Goal: Task Accomplishment & Management: Manage account settings

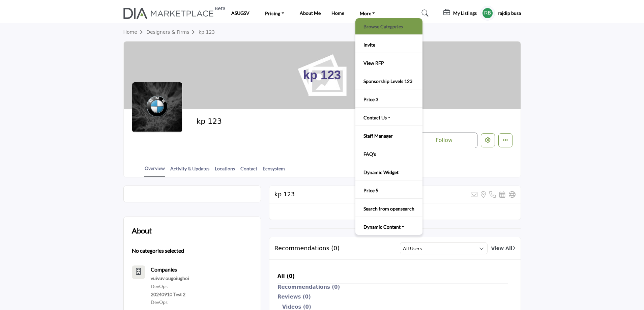
click at [372, 28] on link "Browse Categories" at bounding box center [389, 26] width 60 height 9
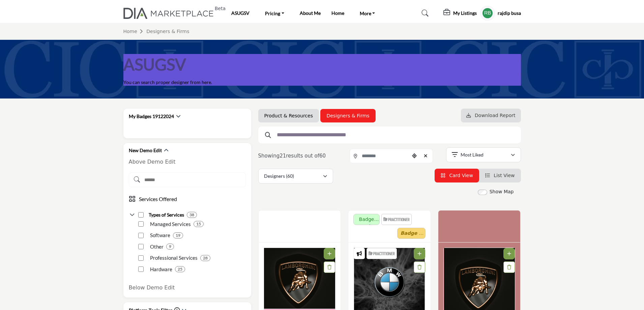
click at [293, 121] on li "Product & Resources" at bounding box center [288, 115] width 61 height 13
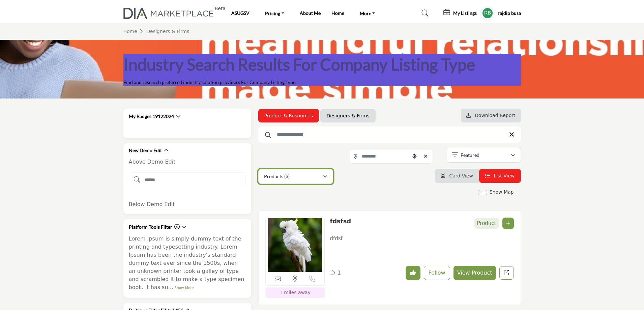
click at [329, 180] on button "Products (3)" at bounding box center [295, 176] width 75 height 15
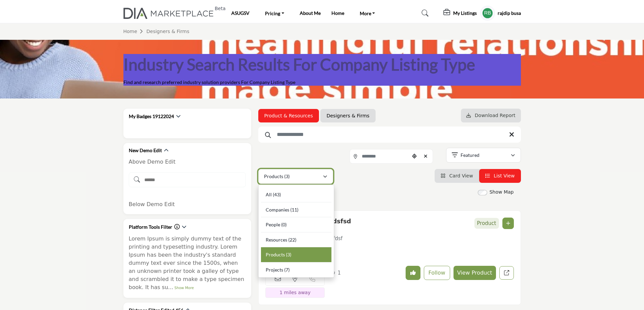
click at [329, 180] on button "Products (3)" at bounding box center [295, 176] width 75 height 15
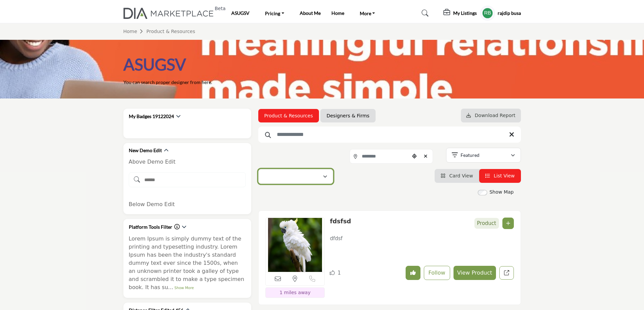
click at [320, 178] on div "button" at bounding box center [293, 176] width 59 height 8
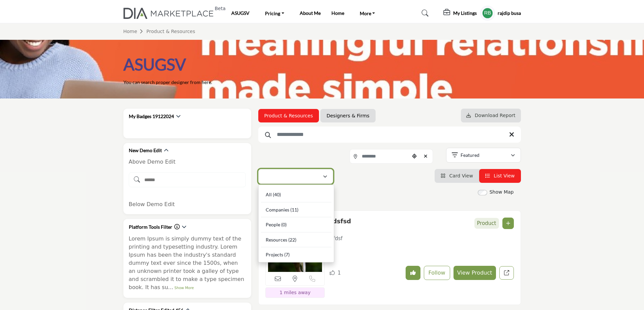
click at [320, 178] on div "button" at bounding box center [293, 176] width 59 height 8
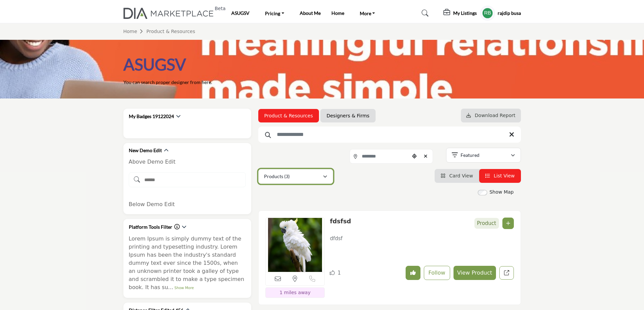
click at [300, 173] on div "Products (3)" at bounding box center [293, 176] width 59 height 8
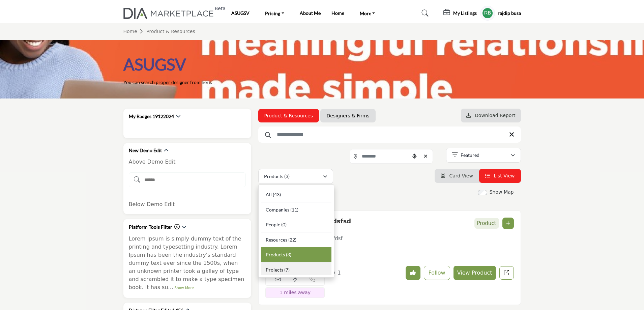
click at [291, 271] on div "Projects (7)" at bounding box center [296, 269] width 71 height 12
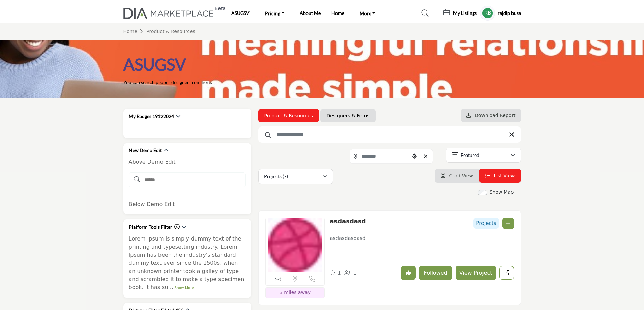
click at [341, 221] on link "asdasdasd" at bounding box center [348, 221] width 36 height 7
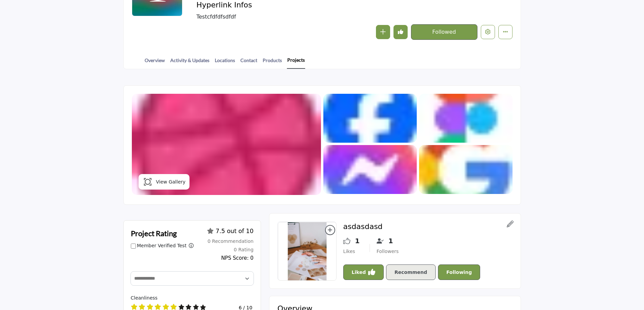
scroll to position [101, 0]
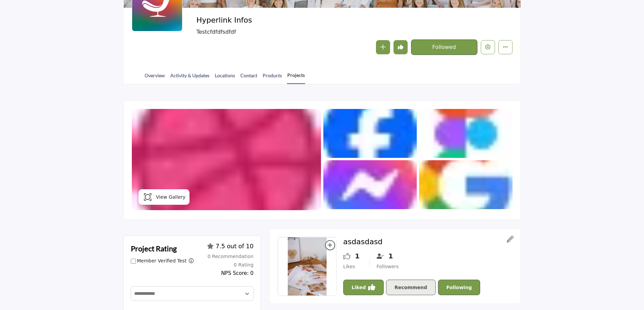
click at [292, 77] on link "Projects" at bounding box center [296, 78] width 18 height 12
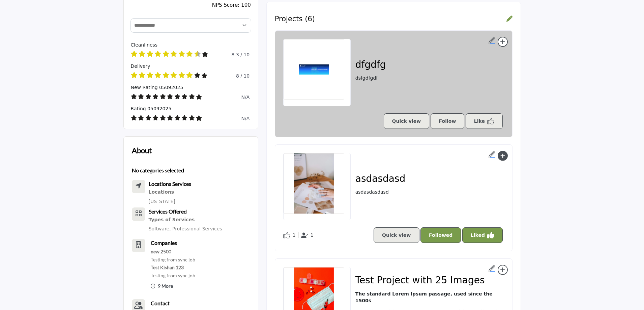
scroll to position [270, 0]
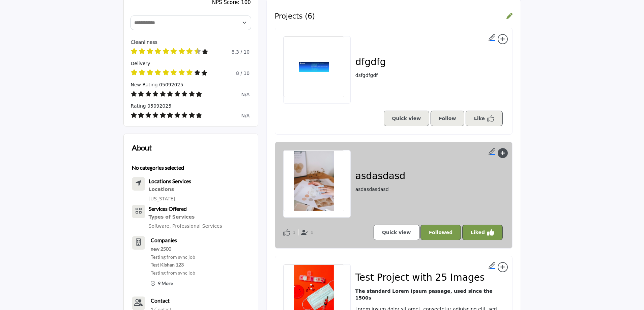
click at [402, 232] on link "Quick view" at bounding box center [397, 233] width 46 height 16
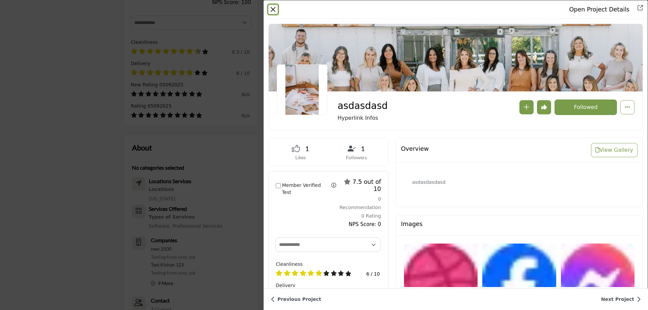
click at [274, 10] on button "Close" at bounding box center [272, 9] width 9 height 9
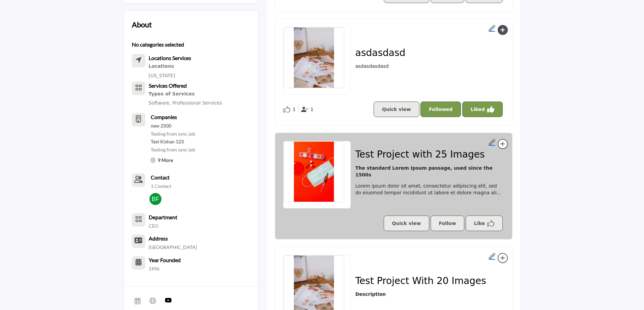
scroll to position [439, 0]
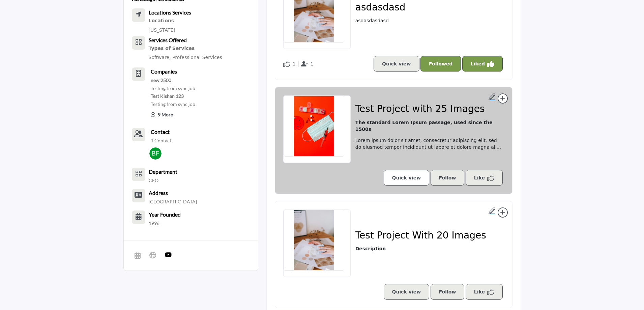
click at [412, 183] on link "Quick view" at bounding box center [407, 178] width 46 height 16
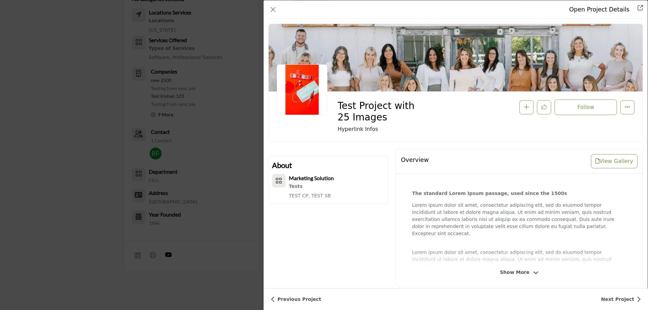
click at [82, 126] on div "Open Project Details Test Project with 25 Images Follow Followed" at bounding box center [324, 155] width 648 height 310
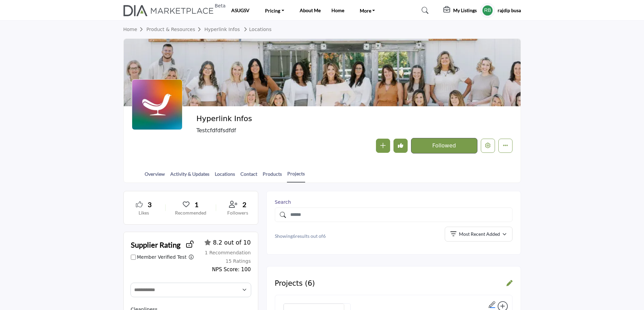
scroll to position [0, 0]
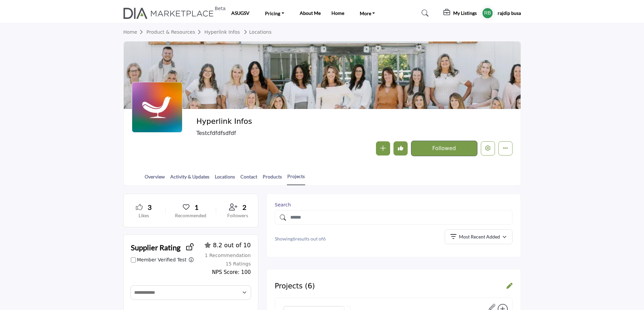
click at [489, 12] on profile-featured-5b1cbef3-cb77-4ba5-92de-570dc196ff6b "Show hide supplier dropdown" at bounding box center [487, 13] width 15 height 15
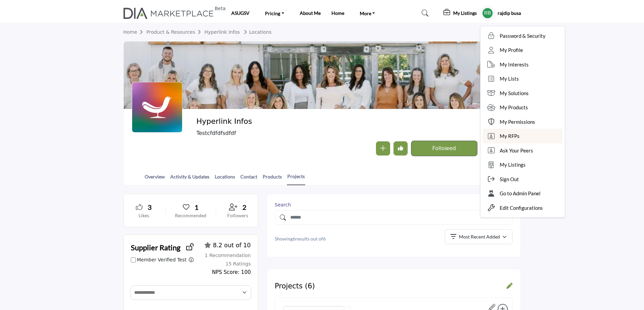
click at [518, 135] on link "My RFPs" at bounding box center [523, 136] width 80 height 15
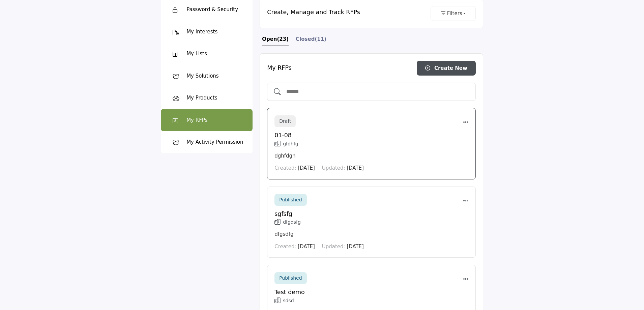
scroll to position [101, 0]
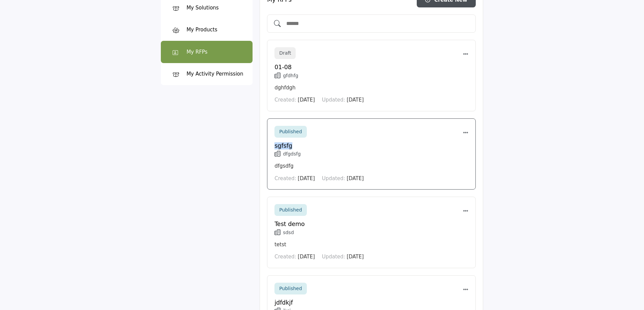
drag, startPoint x: 297, startPoint y: 147, endPoint x: 276, endPoint y: 148, distance: 21.0
click at [276, 148] on h5 "sgfsfg" at bounding box center [372, 145] width 194 height 7
copy h5 "sgfsfg"
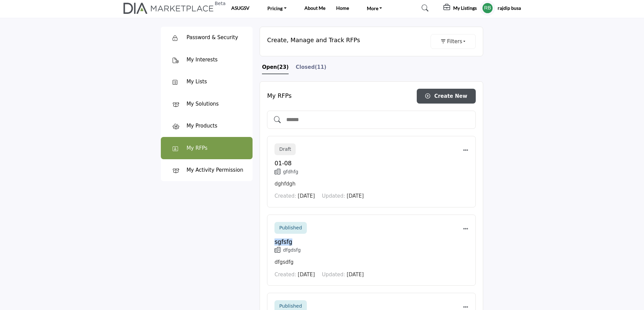
scroll to position [0, 0]
